Goal: Information Seeking & Learning: Find contact information

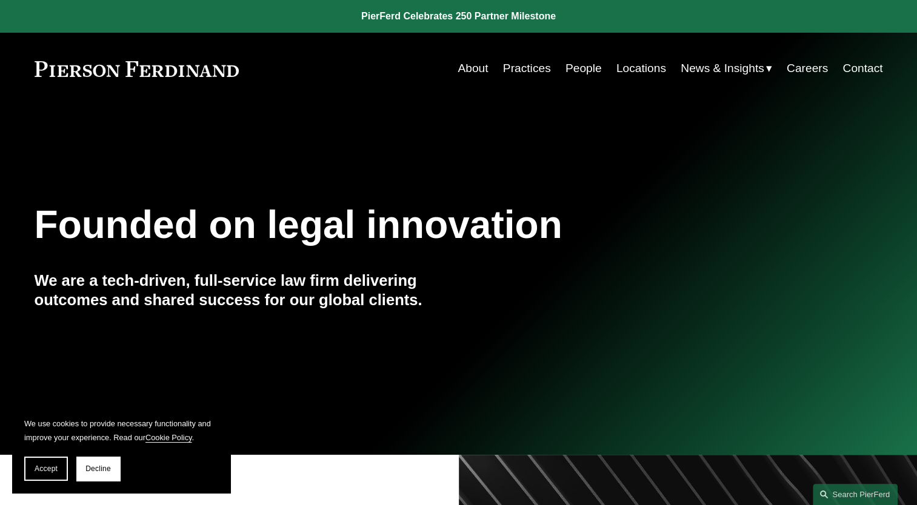
click at [568, 69] on link "People" at bounding box center [583, 68] width 36 height 23
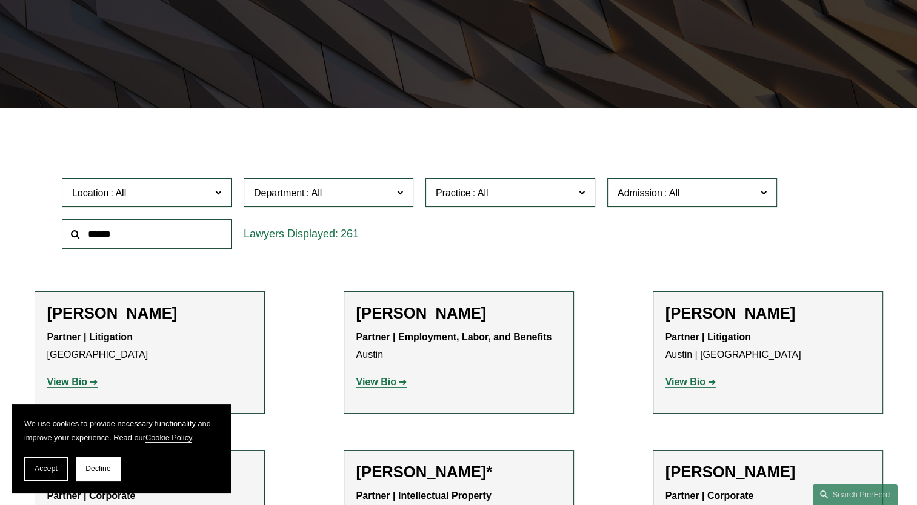
scroll to position [242, 0]
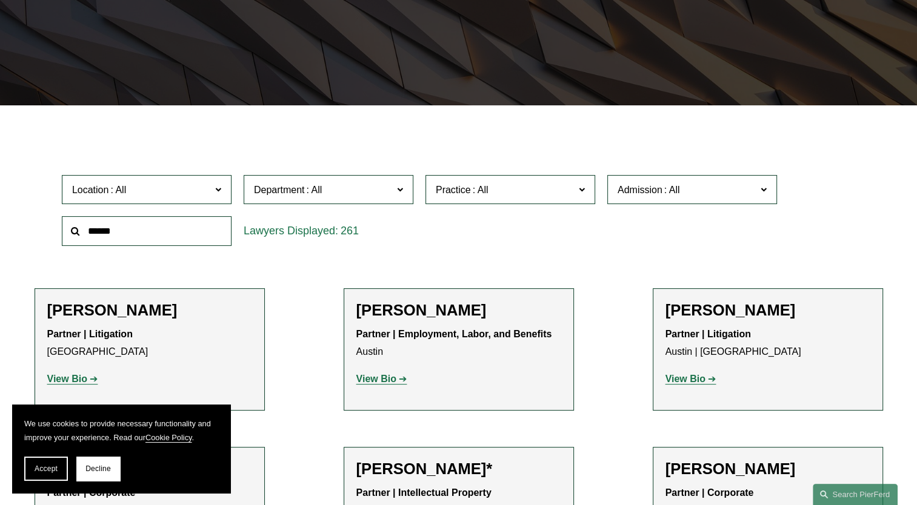
click at [101, 239] on input "text" at bounding box center [147, 231] width 170 height 30
type input "***"
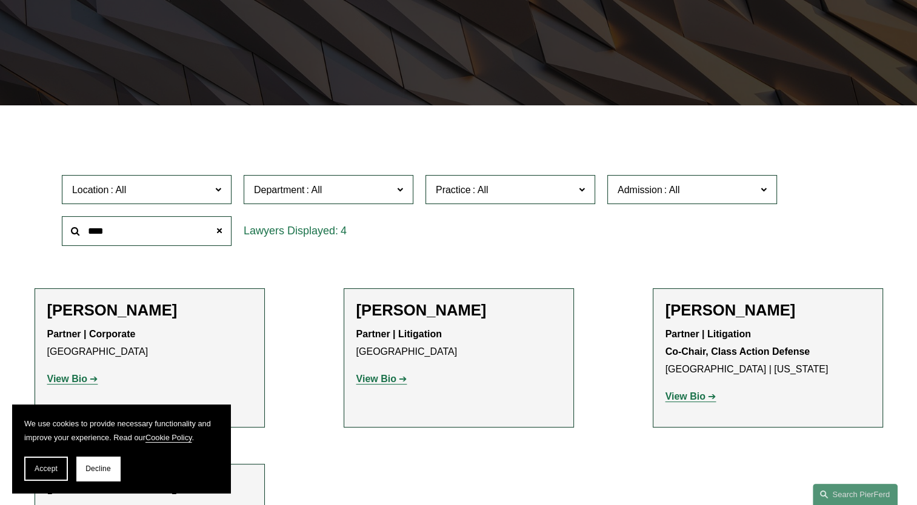
click at [377, 385] on p "View Bio" at bounding box center [458, 380] width 205 height 18
click at [374, 376] on strong "View Bio" at bounding box center [376, 379] width 40 height 10
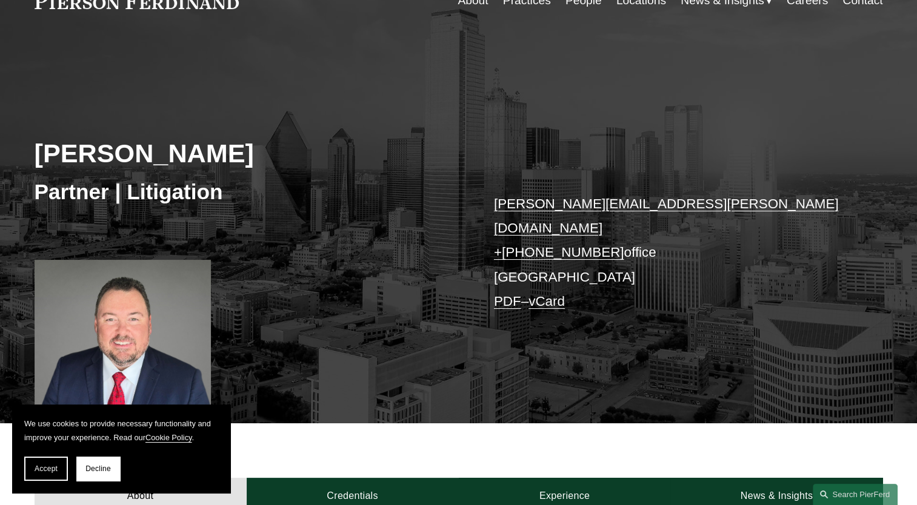
scroll to position [121, 0]
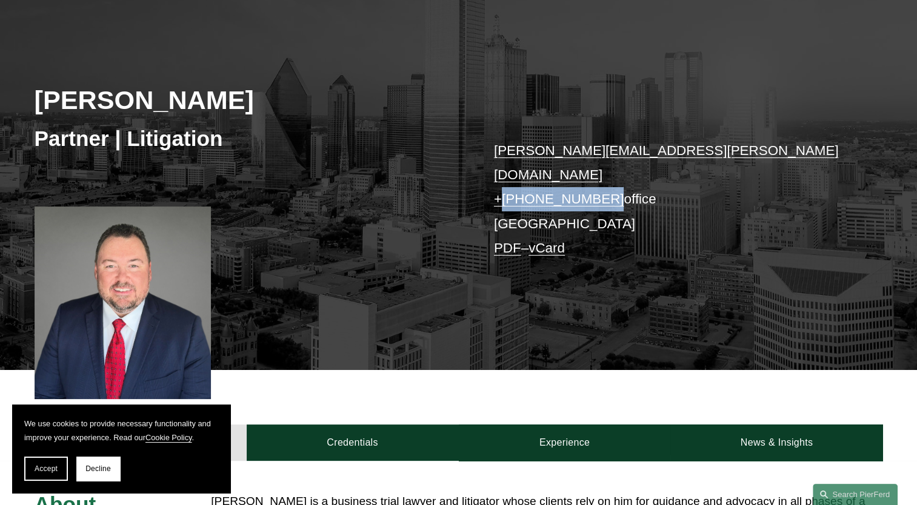
drag, startPoint x: 596, startPoint y: 178, endPoint x: 505, endPoint y: 179, distance: 91.5
click at [505, 179] on p "dan.mcguire@pierferd.com + 1.214.295.7272 office Dallas PDF – vCard" at bounding box center [670, 200] width 353 height 122
copy link "1.214.295.7272"
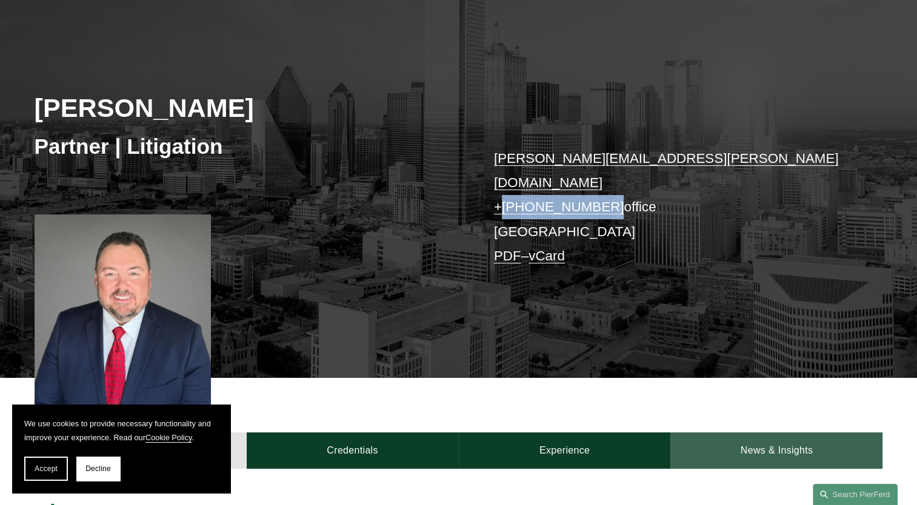
scroll to position [61, 0]
